Goal: Use online tool/utility: Utilize a website feature to perform a specific function

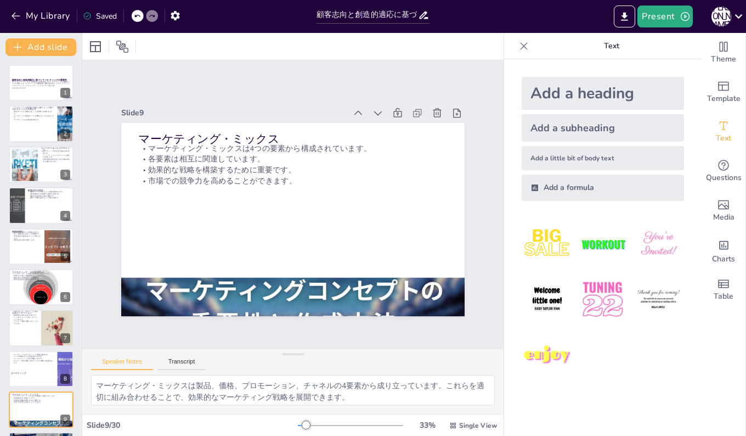
checkbox input "true"
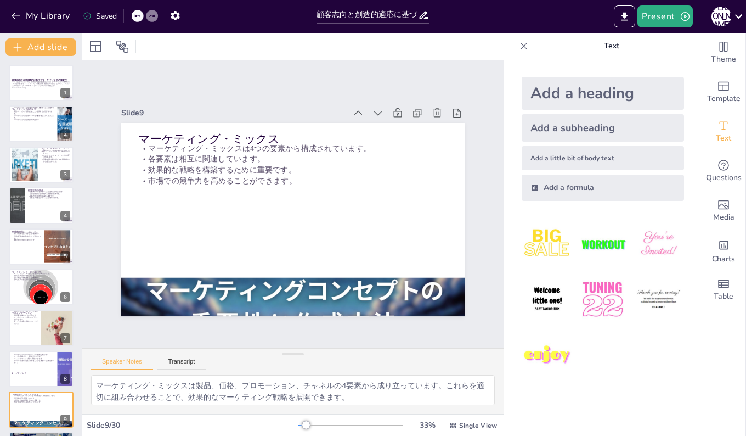
checkbox input "true"
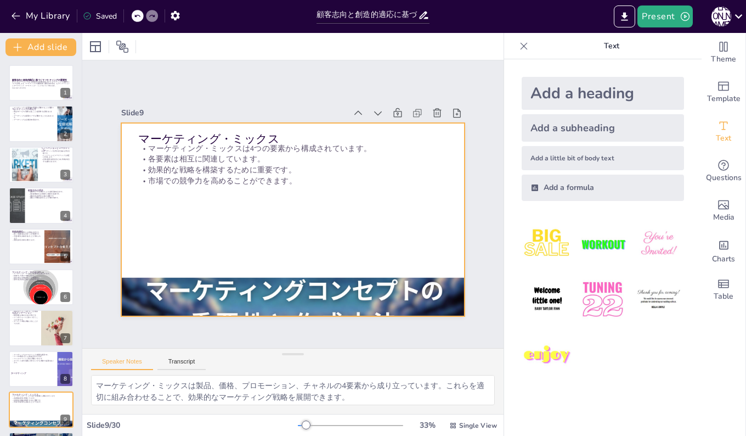
scroll to position [164, 0]
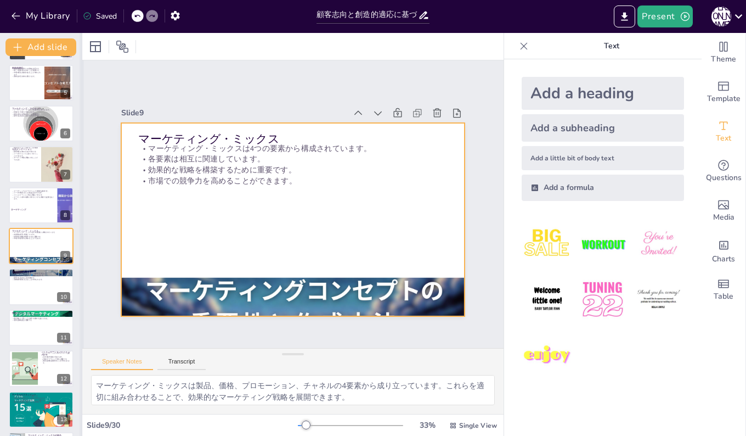
checkbox input "true"
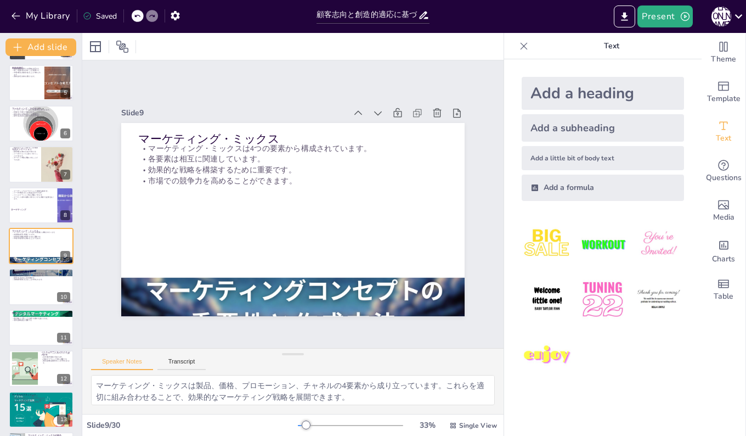
checkbox input "true"
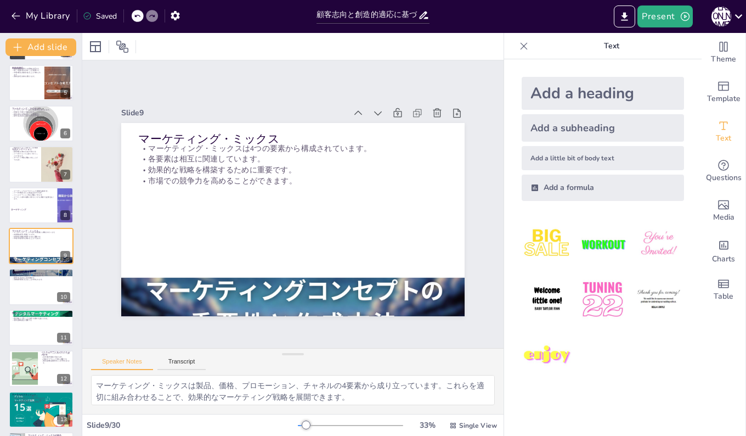
checkbox input "true"
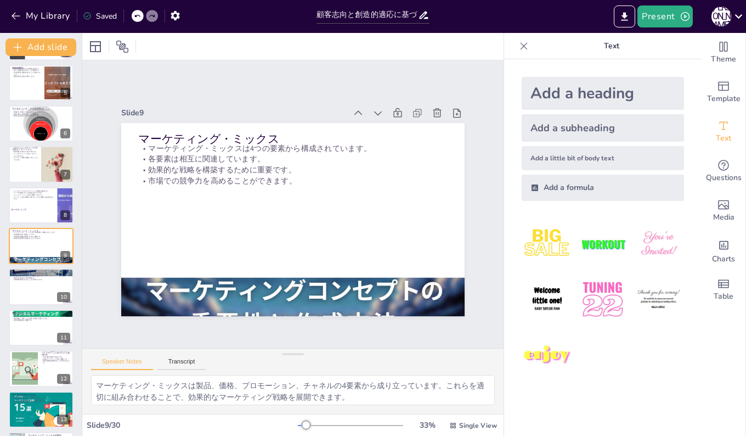
checkbox input "true"
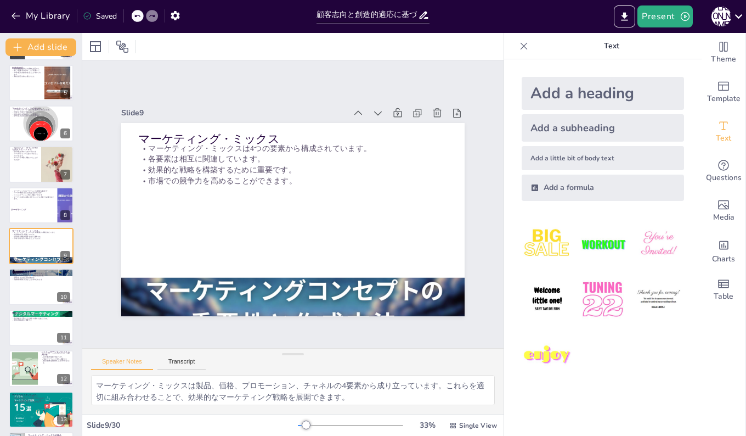
checkbox input "true"
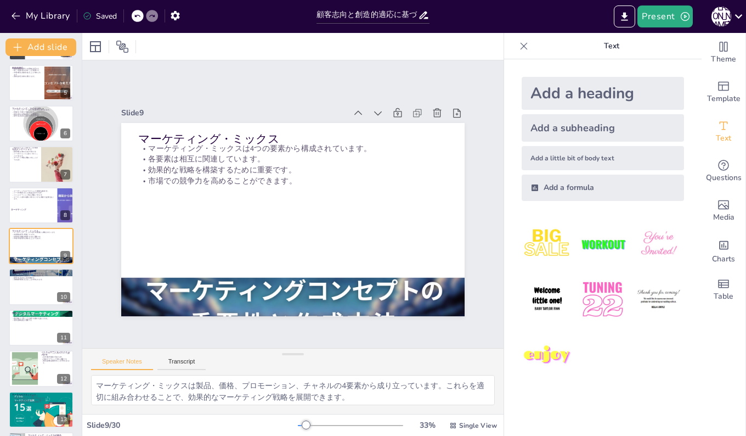
checkbox input "true"
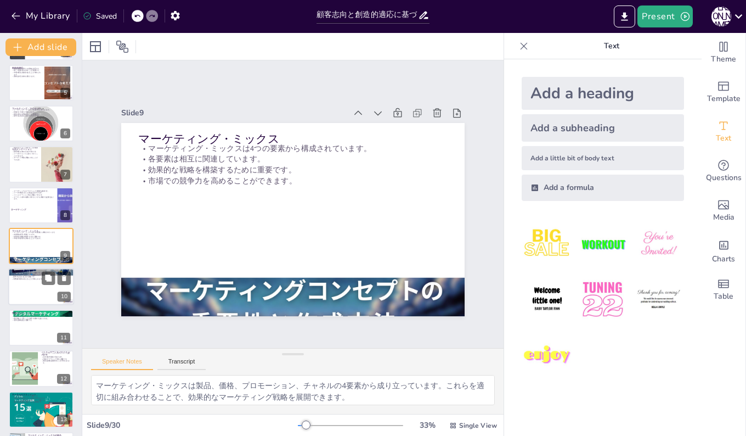
checkbox input "true"
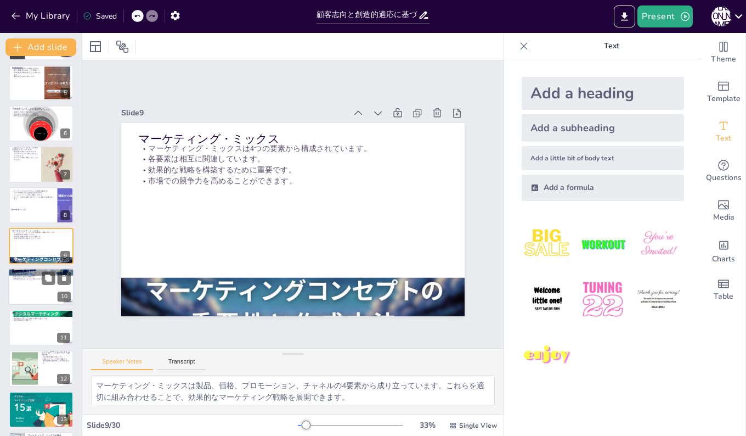
click at [29, 298] on div at bounding box center [41, 286] width 66 height 37
checkbox input "true"
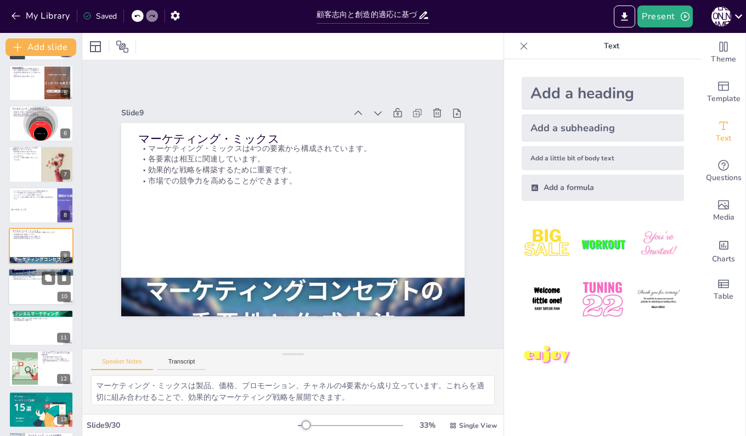
checkbox input "true"
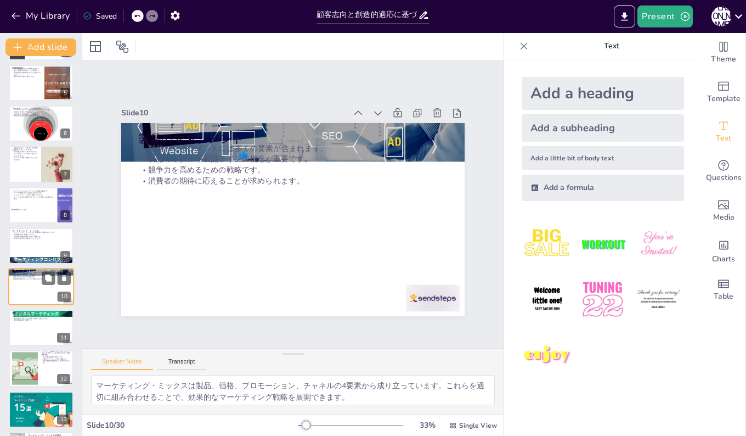
scroll to position [204, 0]
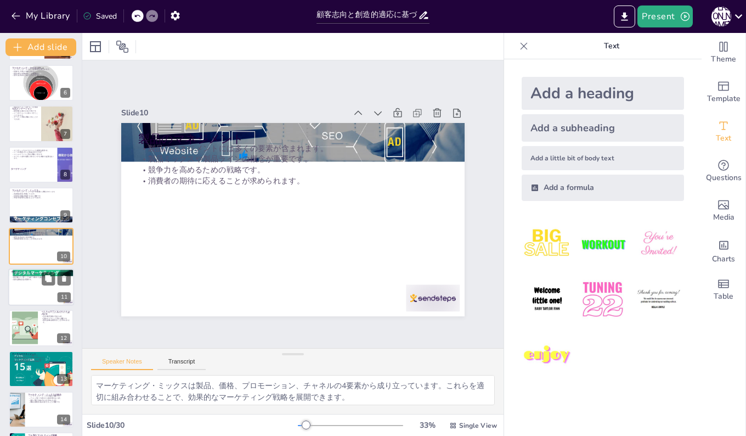
checkbox input "true"
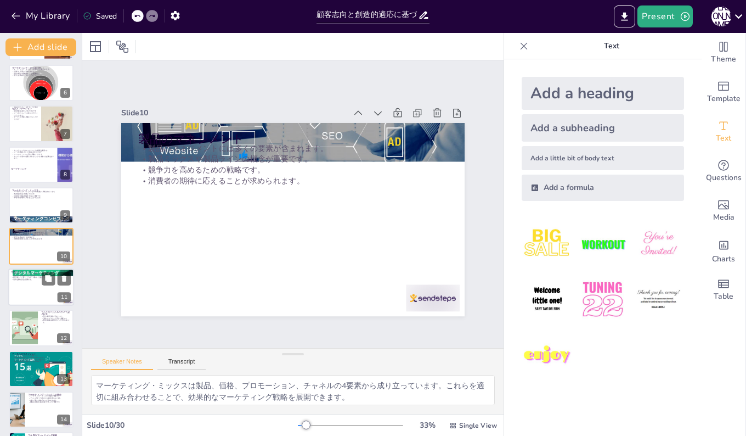
checkbox input "true"
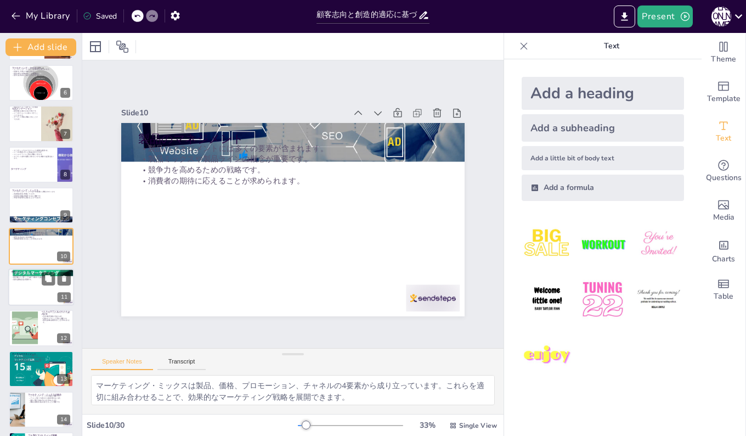
checkbox input "true"
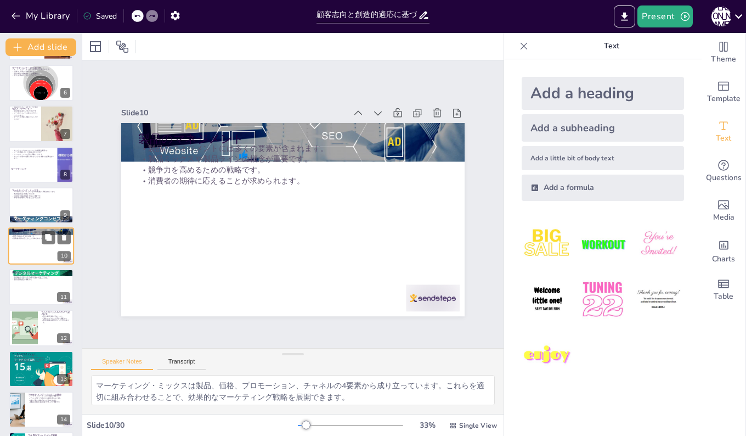
checkbox input "true"
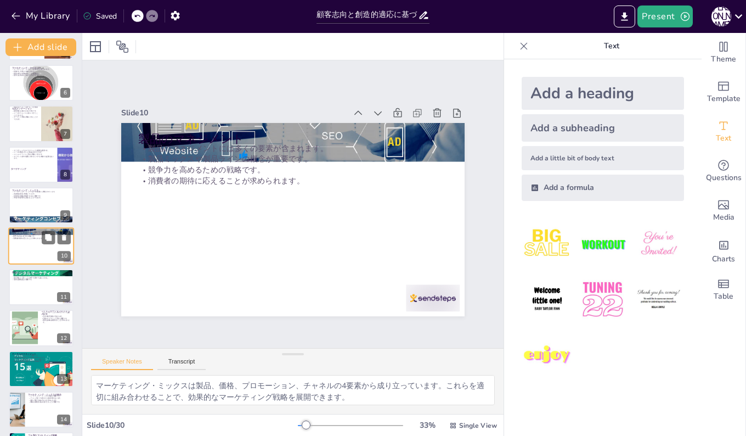
checkbox input "true"
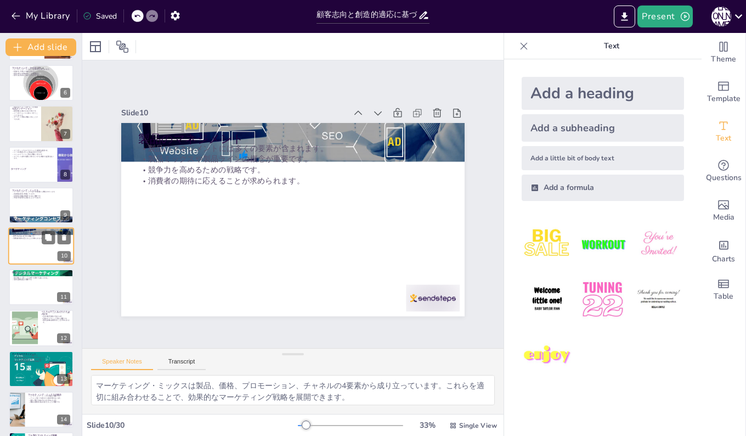
checkbox input "true"
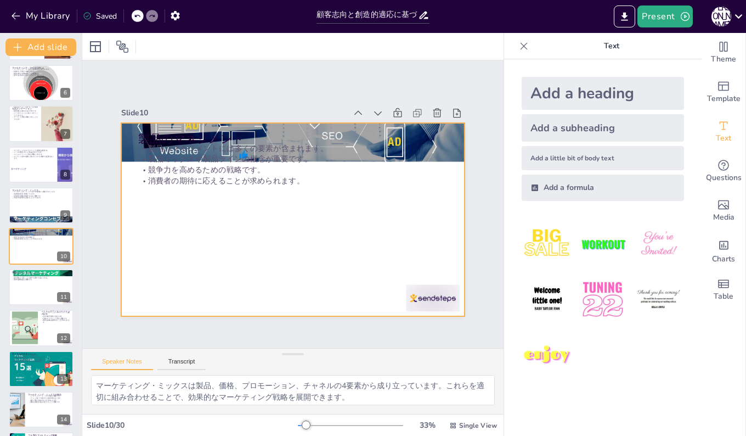
checkbox input "true"
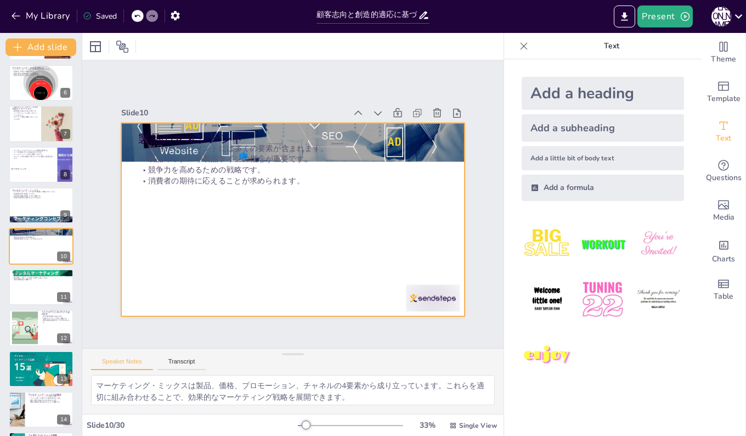
checkbox input "true"
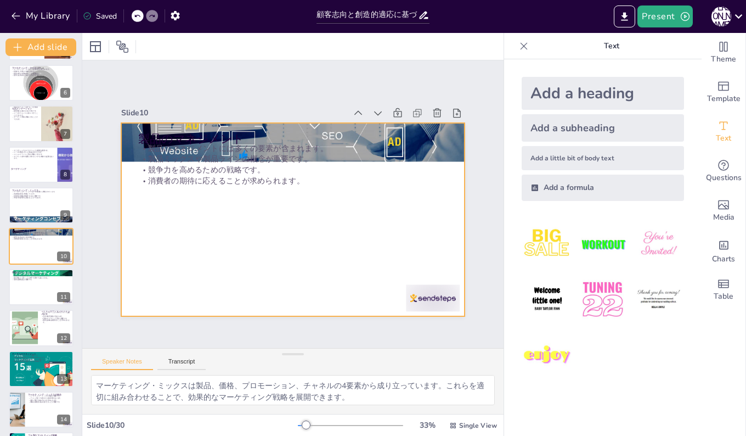
checkbox input "true"
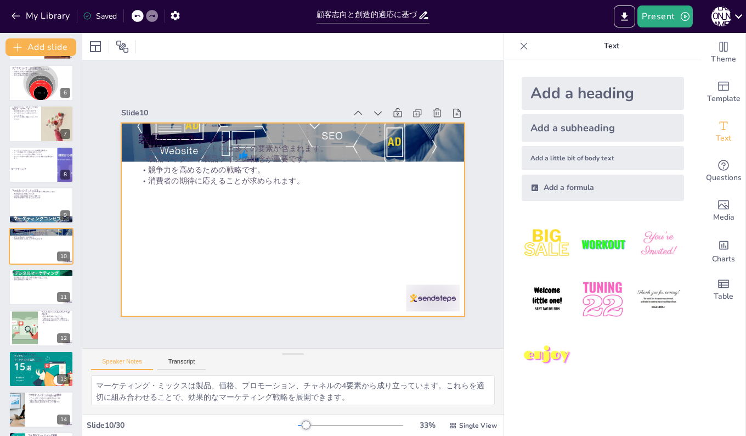
checkbox input "true"
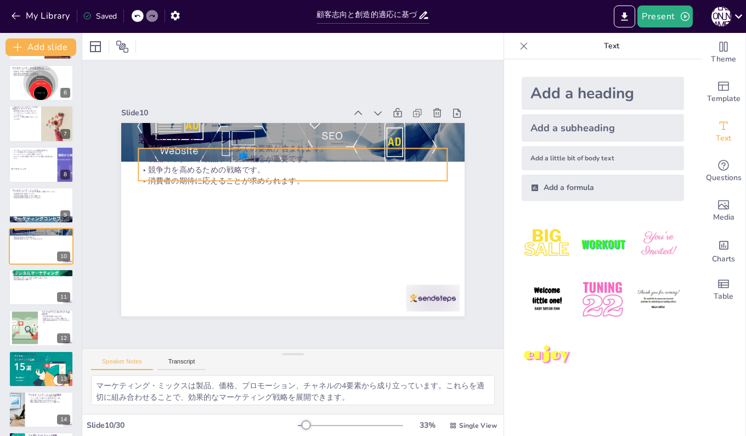
checkbox input "true"
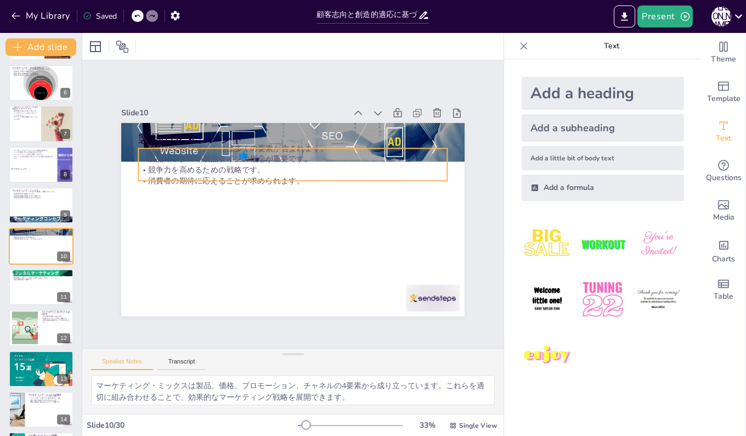
checkbox input "true"
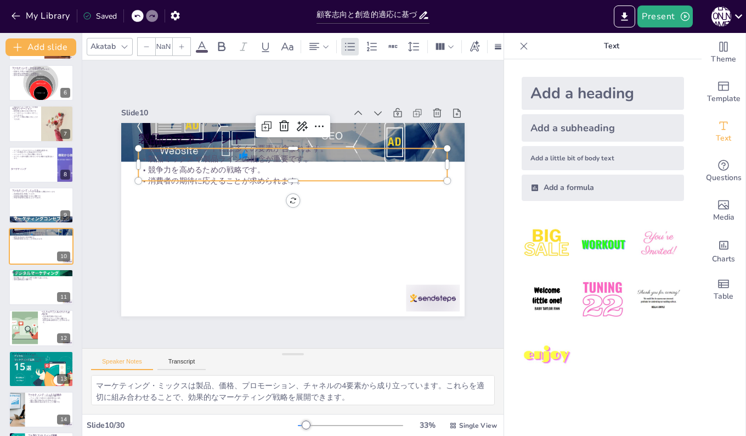
type input "32"
checkbox input "true"
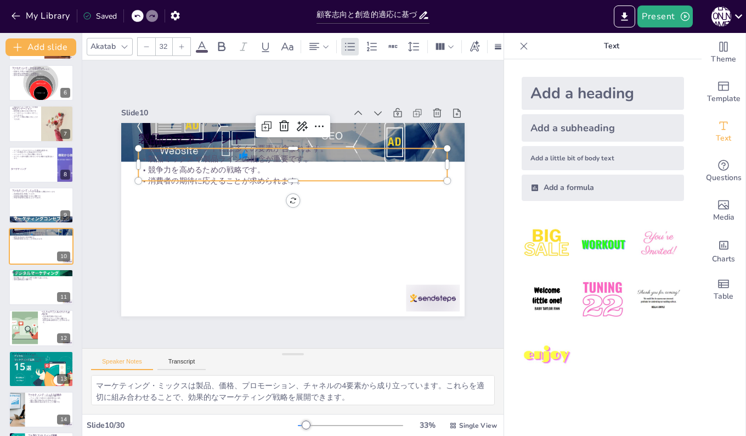
checkbox input "true"
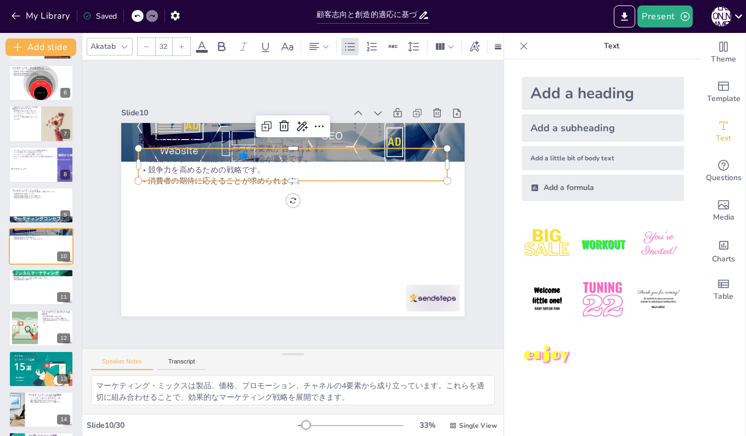
checkbox input "true"
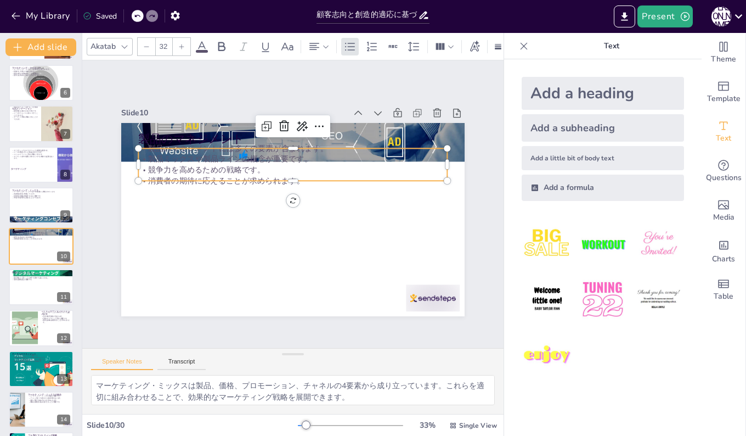
checkbox input "true"
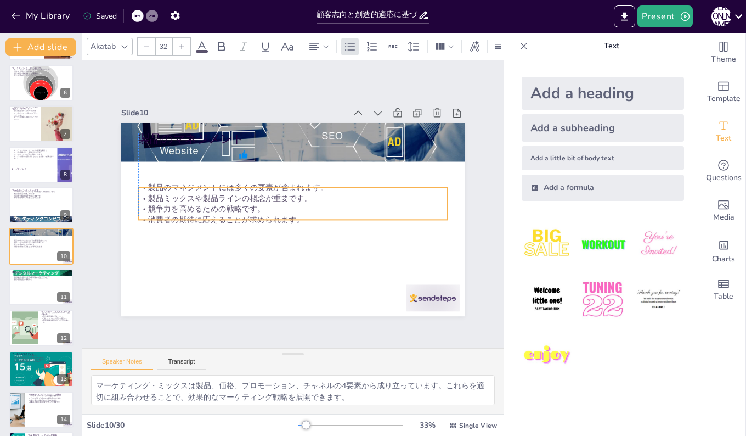
checkbox input "true"
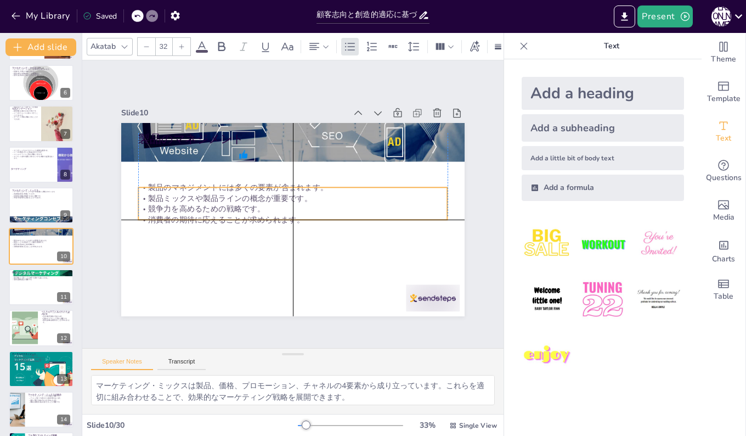
checkbox input "true"
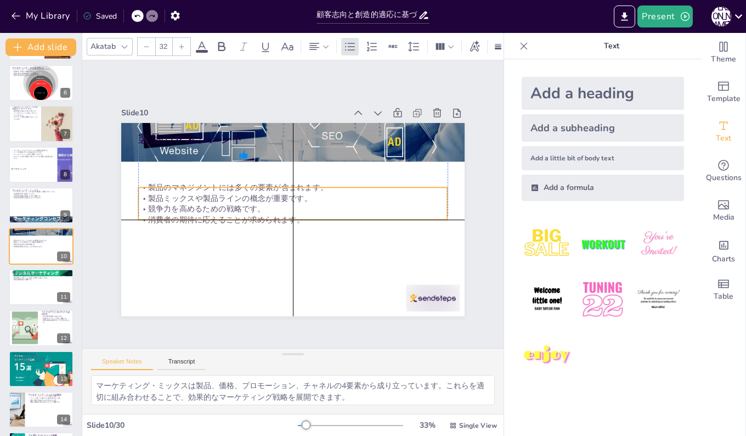
checkbox input "true"
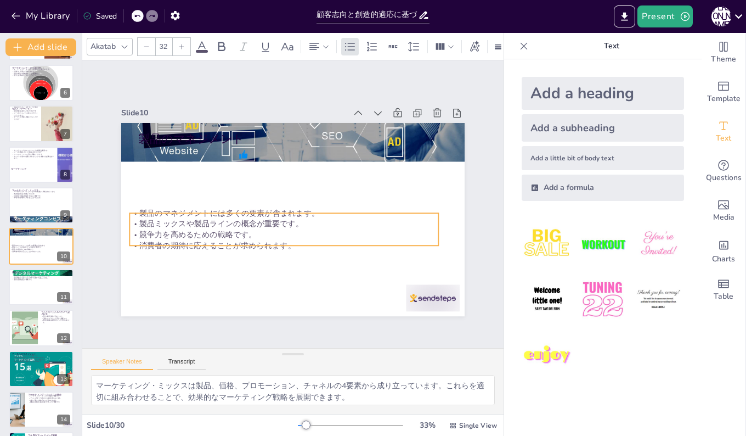
checkbox input "true"
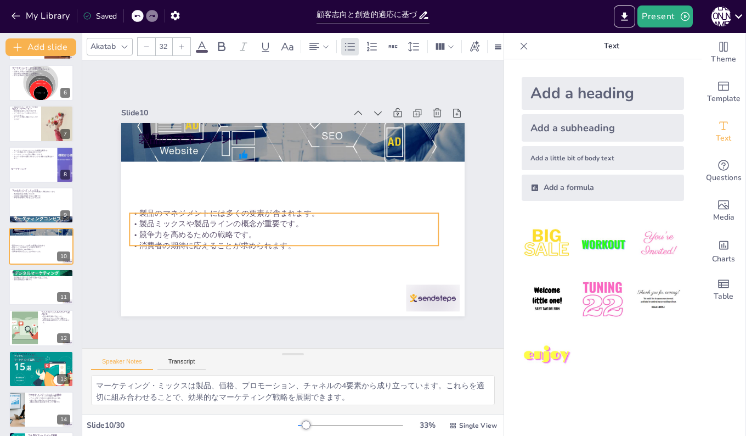
checkbox input "true"
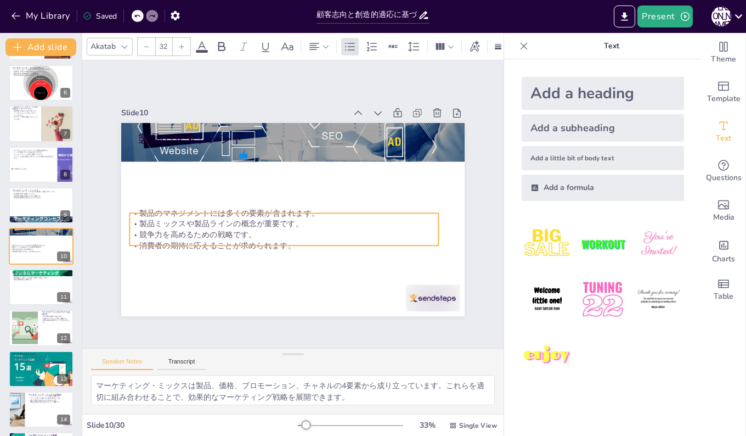
checkbox input "true"
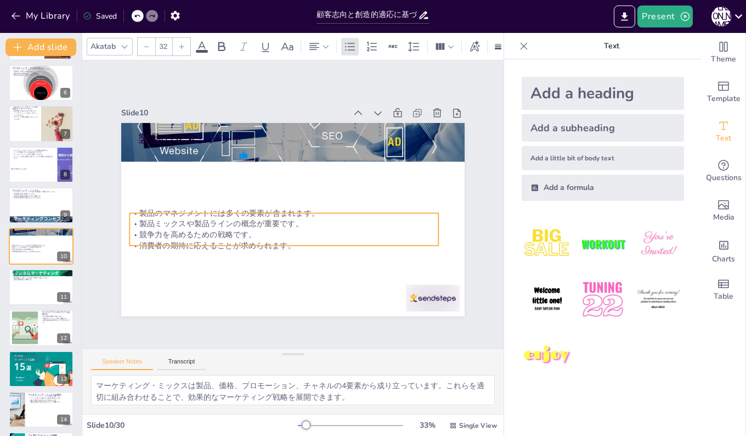
checkbox input "true"
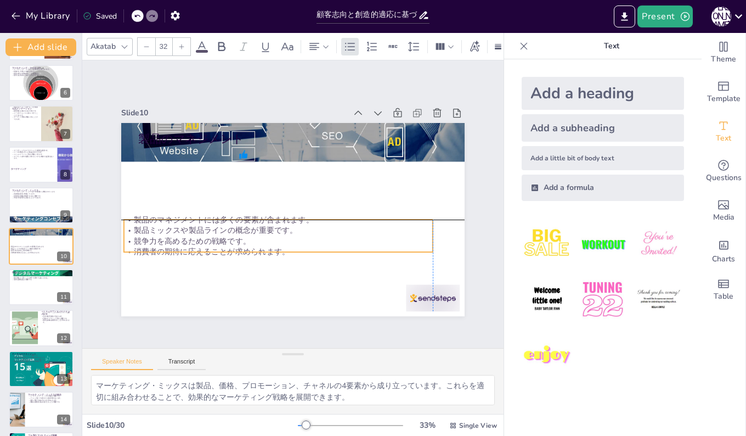
checkbox input "true"
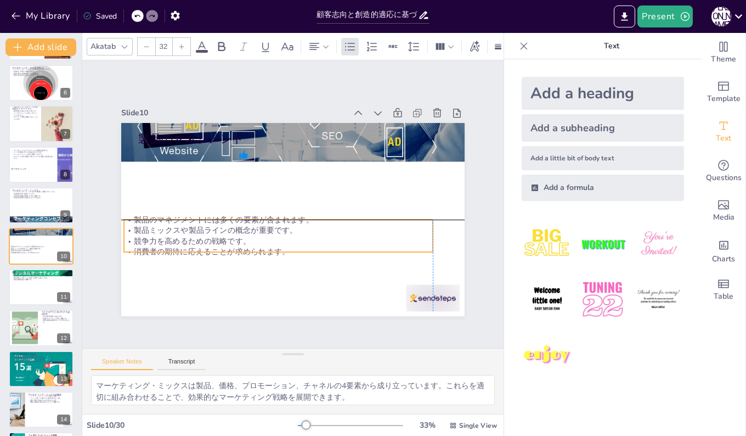
checkbox input "true"
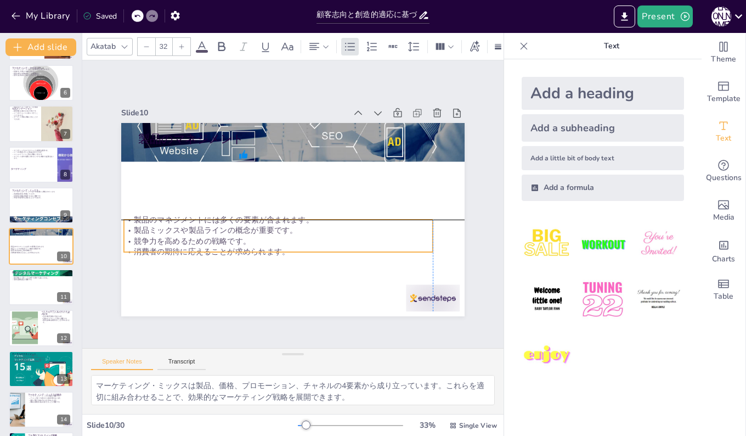
checkbox input "true"
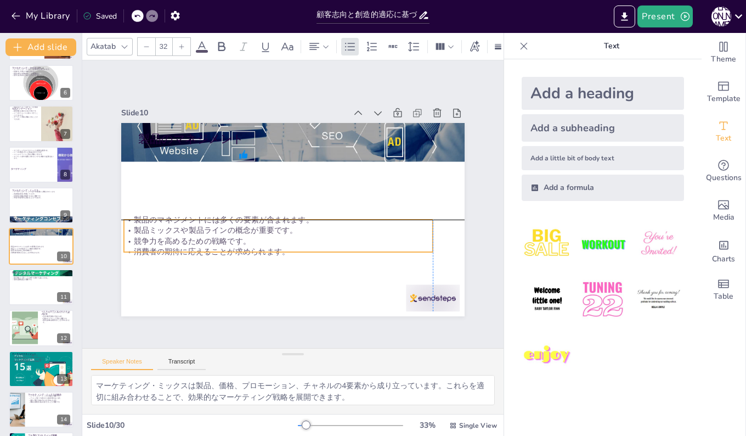
checkbox input "true"
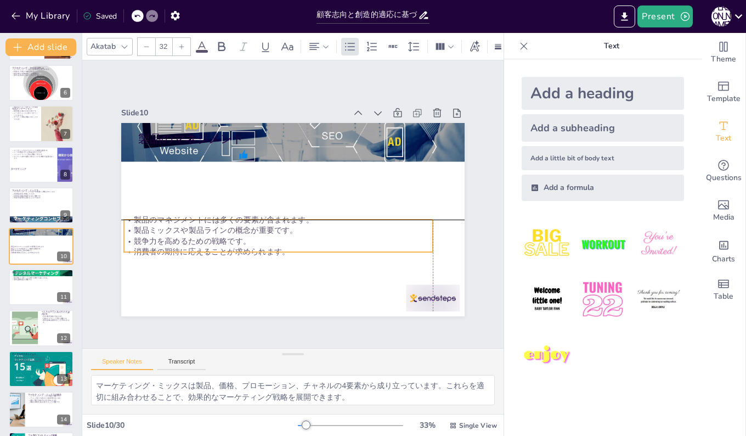
checkbox input "true"
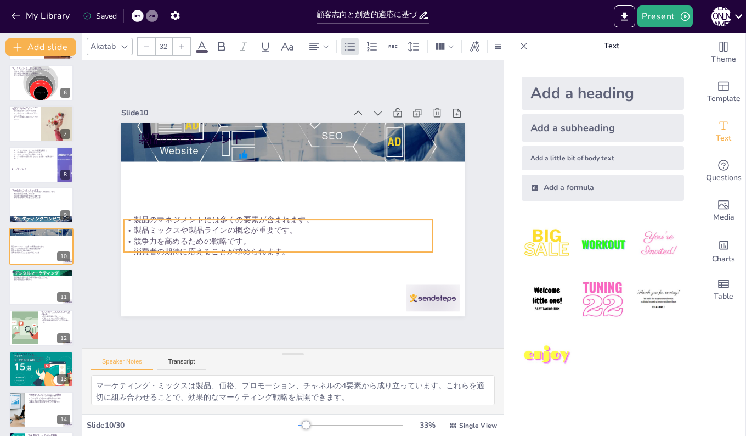
checkbox input "true"
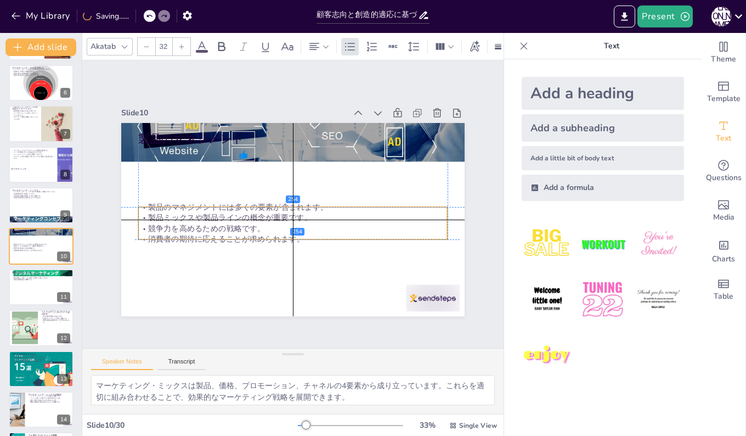
checkbox input "true"
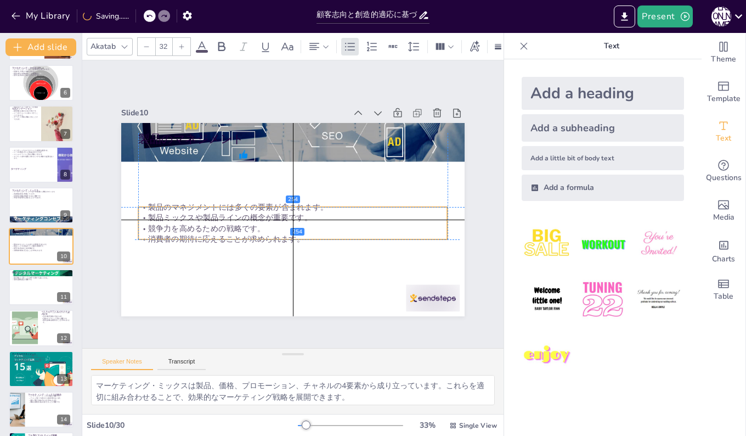
checkbox input "true"
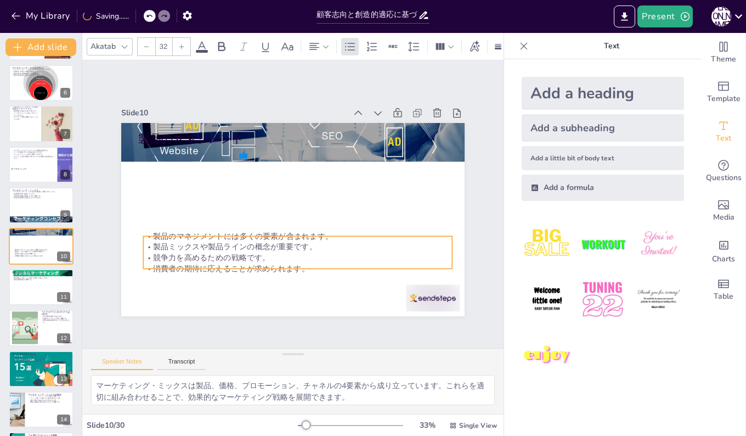
drag, startPoint x: 216, startPoint y: 152, endPoint x: 221, endPoint y: 240, distance: 87.9
click at [221, 241] on p "製品ミックスや製品ラインの概念が重要です。" at bounding box center [297, 246] width 309 height 10
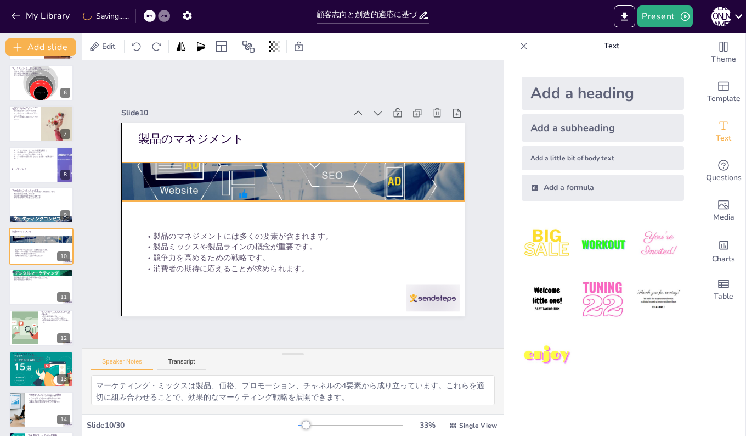
drag, startPoint x: 221, startPoint y: 154, endPoint x: 221, endPoint y: 193, distance: 39.5
click at [221, 193] on div at bounding box center [292, 181] width 343 height 229
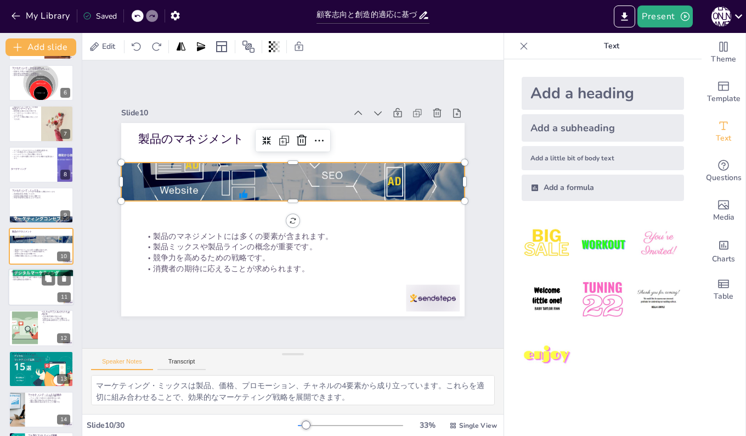
click at [15, 286] on div at bounding box center [41, 286] width 66 height 37
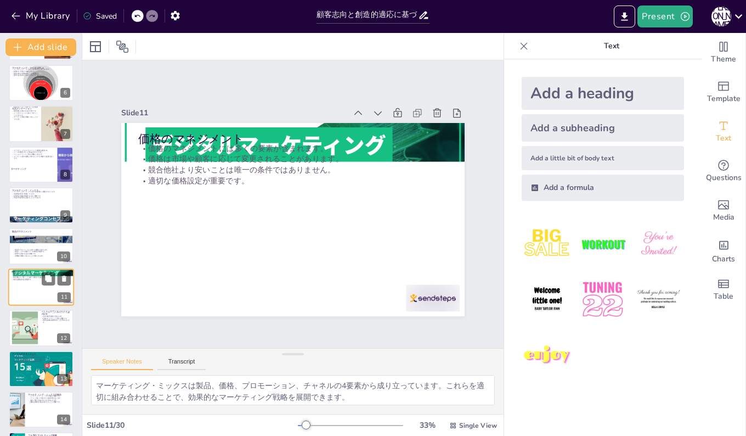
scroll to position [245, 0]
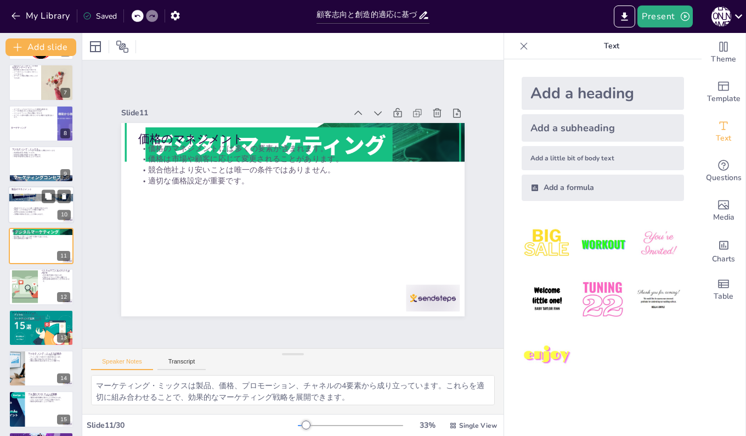
click at [40, 216] on div at bounding box center [41, 205] width 66 height 37
